Goal: Task Accomplishment & Management: Complete application form

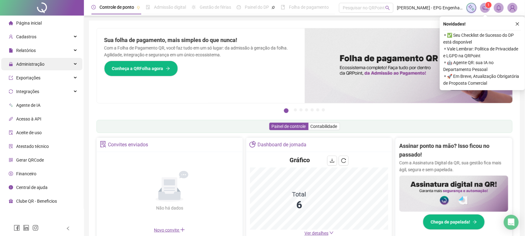
click at [32, 59] on span "Administração" at bounding box center [27, 64] width 36 height 12
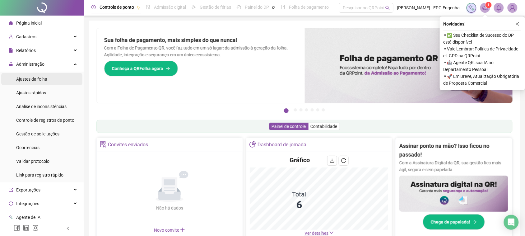
click at [33, 80] on span "Ajustes da folha" at bounding box center [31, 79] width 31 height 5
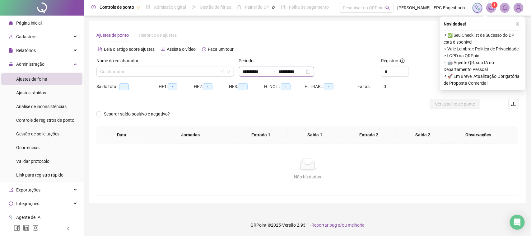
click at [277, 70] on div at bounding box center [274, 71] width 10 height 5
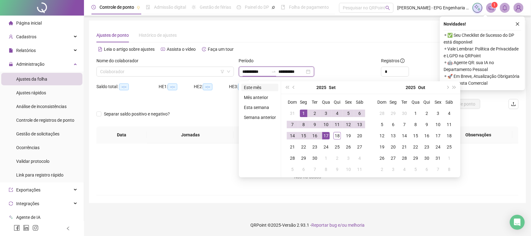
type input "**********"
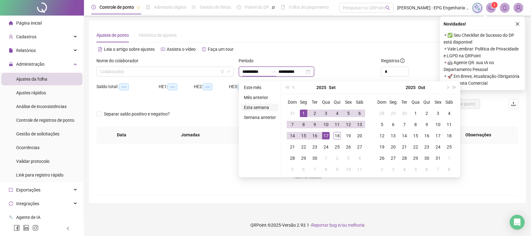
type input "**********"
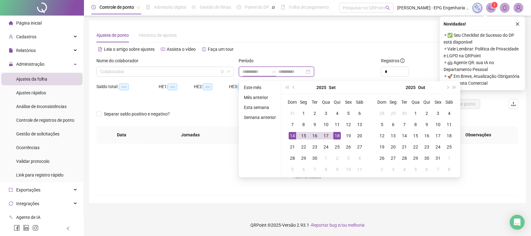
type input "**********"
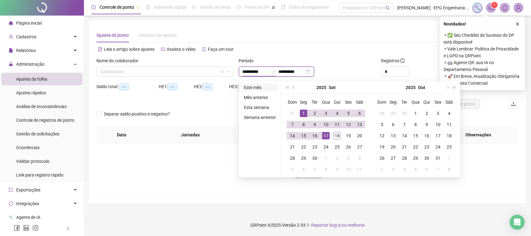
type input "**********"
click at [257, 89] on li "Este mês" at bounding box center [259, 87] width 37 height 7
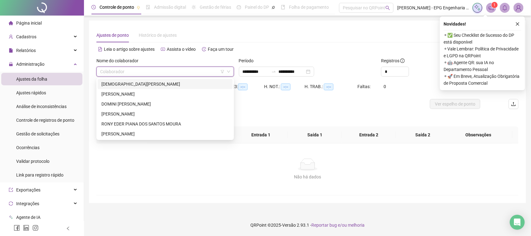
click at [139, 69] on input "search" at bounding box center [162, 71] width 124 height 9
click at [143, 104] on div "DOMINI [PERSON_NAME]" at bounding box center [165, 103] width 128 height 7
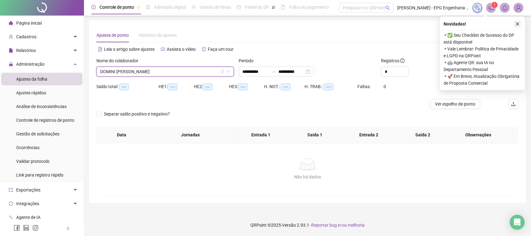
click at [514, 24] on button "button" at bounding box center [517, 23] width 7 height 7
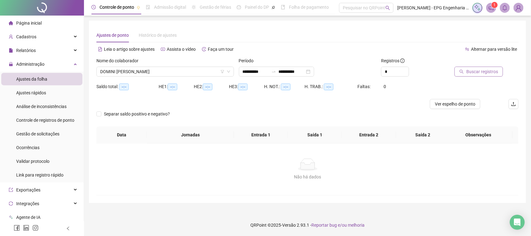
click at [466, 68] on button "Buscar registros" at bounding box center [478, 72] width 49 height 10
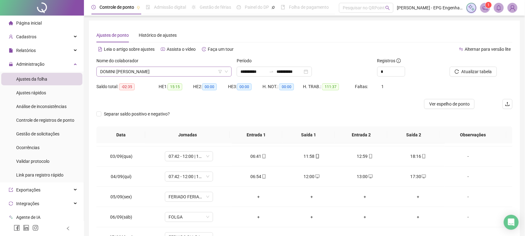
click at [129, 72] on span "DOMINI [PERSON_NAME]" at bounding box center [164, 71] width 128 height 9
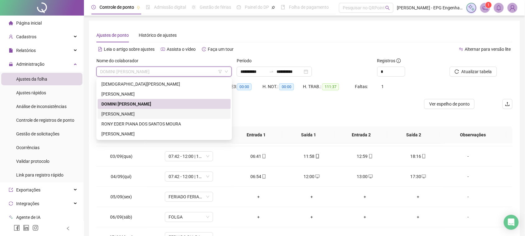
click at [137, 115] on div "[PERSON_NAME]" at bounding box center [164, 113] width 126 height 7
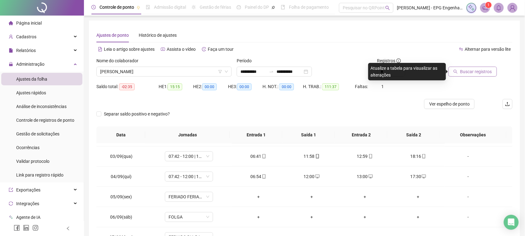
click at [471, 71] on span "Buscar registros" at bounding box center [476, 71] width 32 height 7
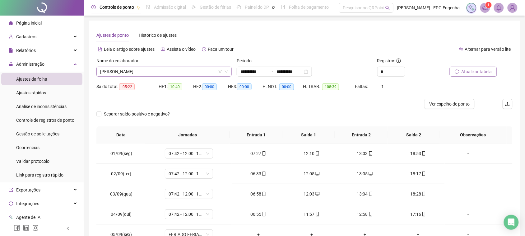
click at [142, 71] on span "[PERSON_NAME]" at bounding box center [164, 71] width 128 height 9
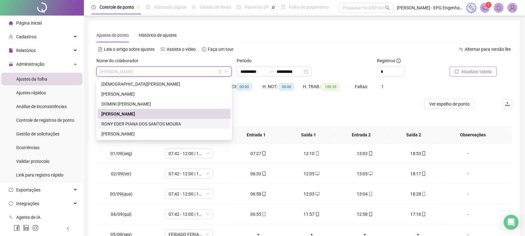
click at [146, 120] on div "RONY EDER PIANA DOS SANTOS MOURA" at bounding box center [164, 123] width 126 height 7
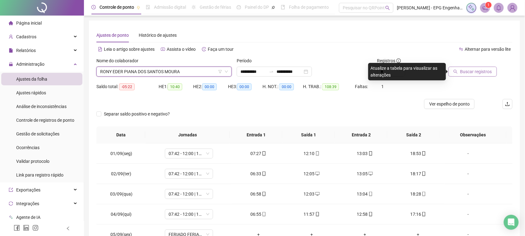
click at [479, 70] on span "Buscar registros" at bounding box center [476, 71] width 32 height 7
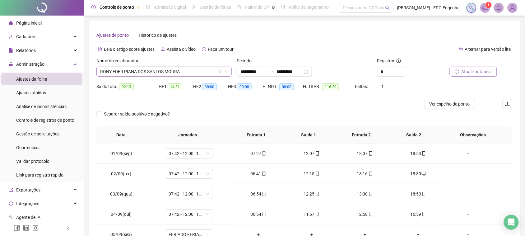
click at [145, 75] on span "RONY EDER PIANA DOS SANTOS MOURA" at bounding box center [164, 71] width 128 height 9
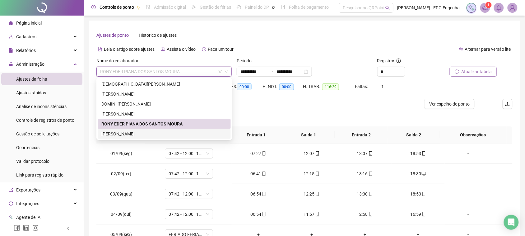
click at [159, 131] on div "[PERSON_NAME]" at bounding box center [164, 133] width 126 height 7
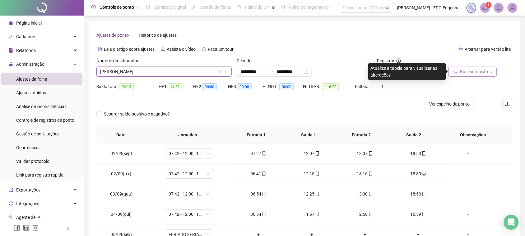
click at [468, 72] on span "Buscar registros" at bounding box center [476, 71] width 32 height 7
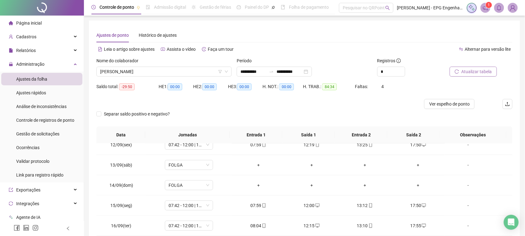
scroll to position [75, 0]
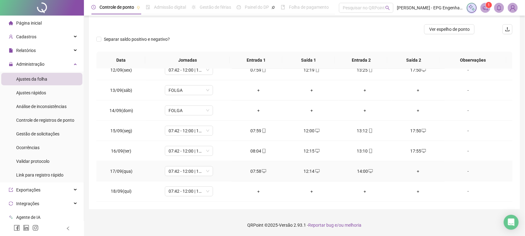
click at [417, 170] on div "+" at bounding box center [417, 171] width 43 height 7
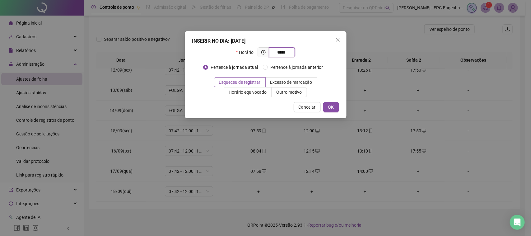
type input "*****"
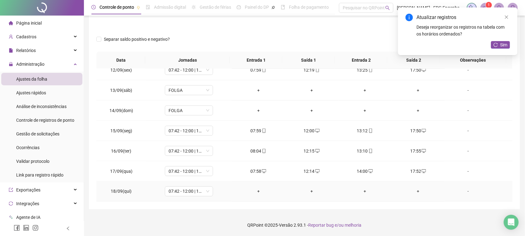
click at [255, 193] on div "+" at bounding box center [258, 191] width 43 height 7
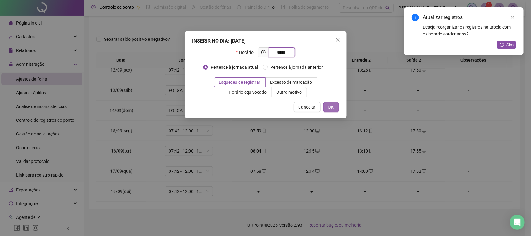
type input "*****"
click at [328, 111] on button "OK" at bounding box center [331, 107] width 16 height 10
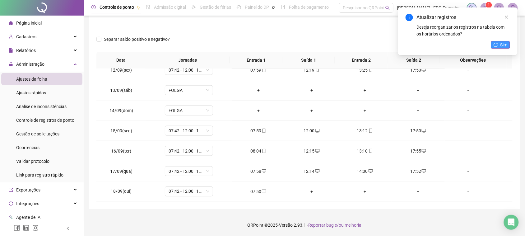
click at [498, 46] on icon "reload" at bounding box center [496, 45] width 4 height 4
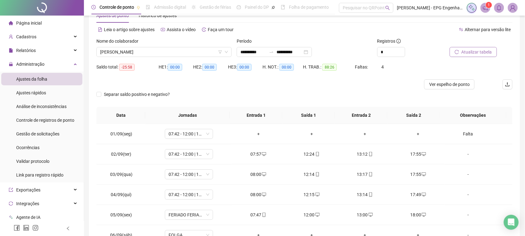
scroll to position [39, 0]
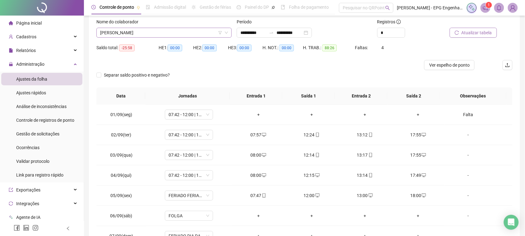
click at [135, 35] on span "[PERSON_NAME]" at bounding box center [164, 32] width 128 height 9
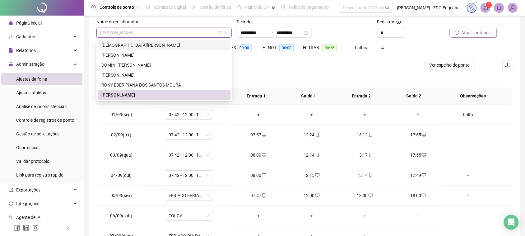
click at [131, 44] on div "[DEMOGRAPHIC_DATA][PERSON_NAME]" at bounding box center [164, 45] width 126 height 7
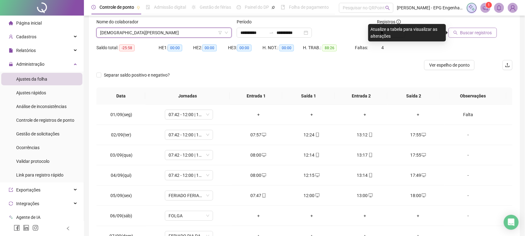
click at [470, 36] on button "Buscar registros" at bounding box center [472, 33] width 49 height 10
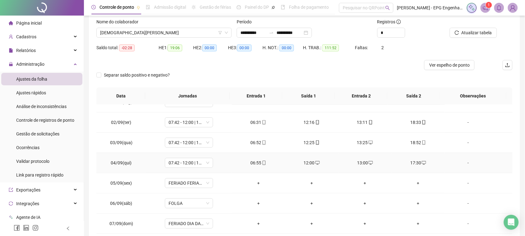
scroll to position [0, 0]
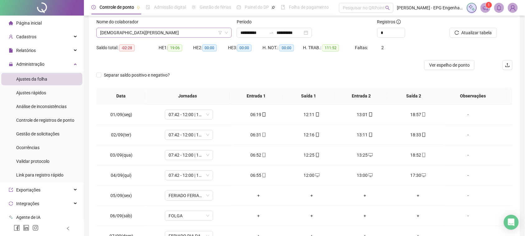
click at [165, 30] on span "[DEMOGRAPHIC_DATA][PERSON_NAME]" at bounding box center [164, 32] width 128 height 9
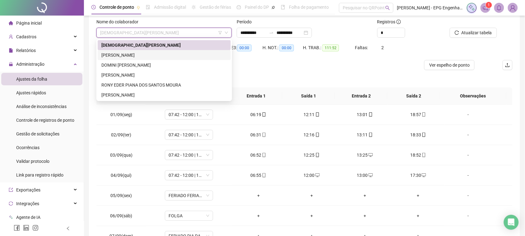
click at [168, 54] on div "[PERSON_NAME]" at bounding box center [164, 55] width 126 height 7
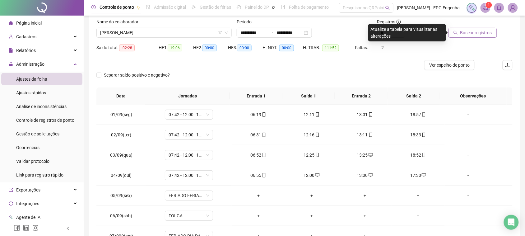
click at [483, 36] on button "Buscar registros" at bounding box center [472, 33] width 49 height 10
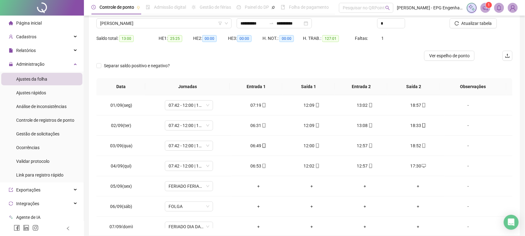
scroll to position [36, 0]
